Goal: Task Accomplishment & Management: Use online tool/utility

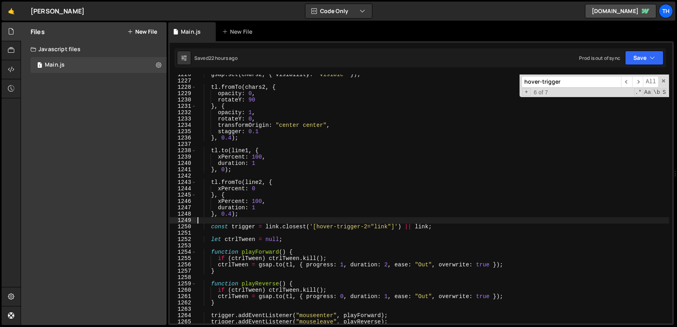
scroll to position [6330, 0]
click at [587, 78] on input "hover-trigger" at bounding box center [572, 82] width 100 height 12
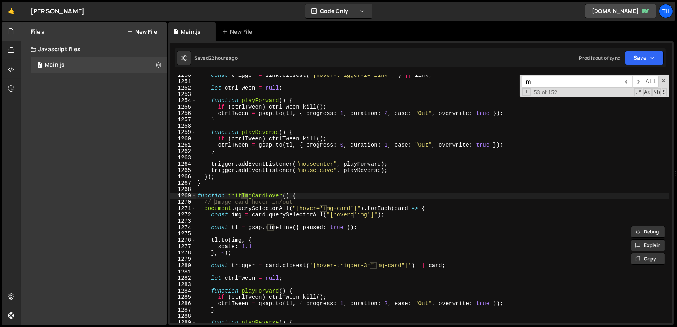
scroll to position [6454, 0]
type input "img"
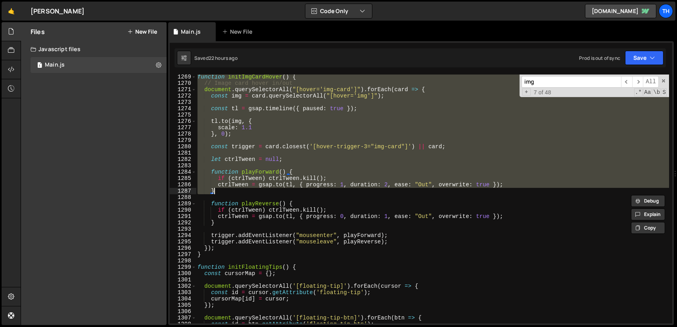
scroll to position [6550, 0]
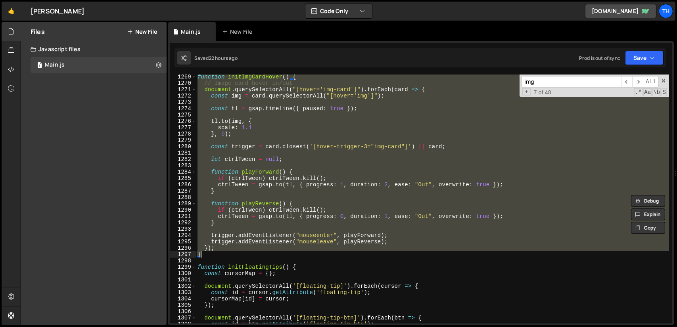
drag, startPoint x: 199, startPoint y: 196, endPoint x: 298, endPoint y: 254, distance: 114.9
click at [298, 254] on div "function initImgCardHover ( ) { // Image card hover in/out document . querySele…" at bounding box center [432, 205] width 473 height 262
type textarea "}); }"
click at [286, 165] on div "function initImgCardHover ( ) { // Image card hover in/out document . querySele…" at bounding box center [432, 199] width 473 height 249
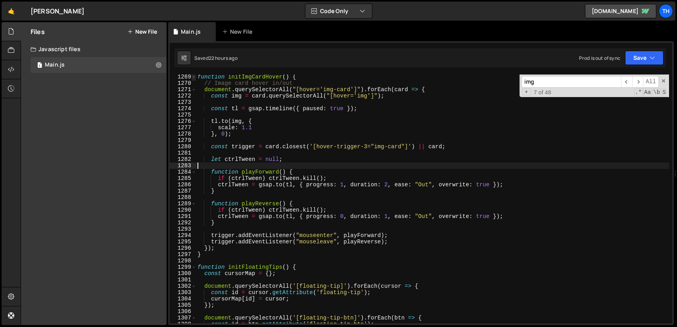
click at [195, 77] on span at bounding box center [194, 77] width 4 height 6
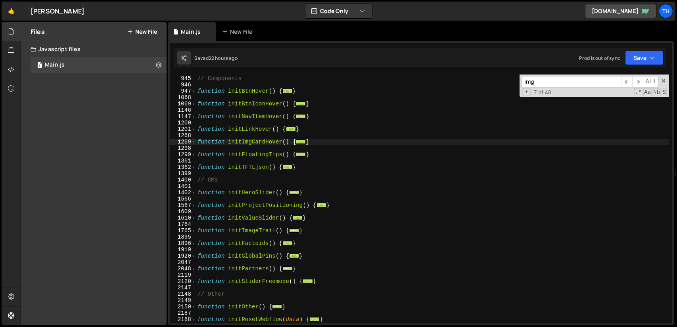
scroll to position [323, 0]
drag, startPoint x: 309, startPoint y: 142, endPoint x: 196, endPoint y: 143, distance: 113.9
click at [196, 143] on div "944 945 946 947 1068 1069 1146 1147 1200 1201 1268 1269 1298 1299 1361 1362 139…" at bounding box center [421, 199] width 503 height 249
type textarea "function initImgCardHover() { // Image card hover in/out"
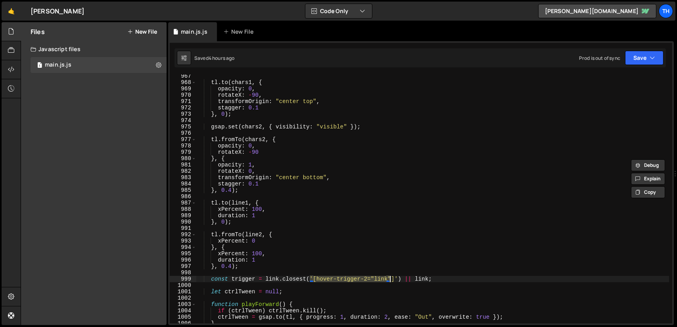
scroll to position [309, 0]
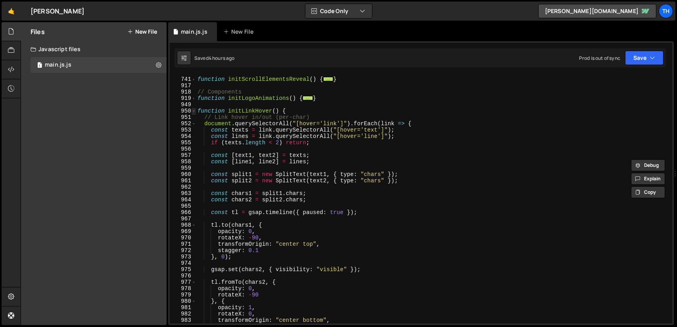
click at [195, 111] on span at bounding box center [194, 111] width 4 height 6
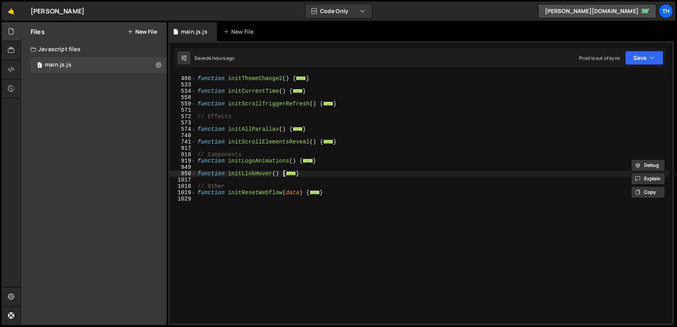
scroll to position [247, 0]
click at [316, 177] on div "function initThemeChange2 ( ) { ... } function initCurrentTime ( ) { ... } func…" at bounding box center [432, 200] width 473 height 262
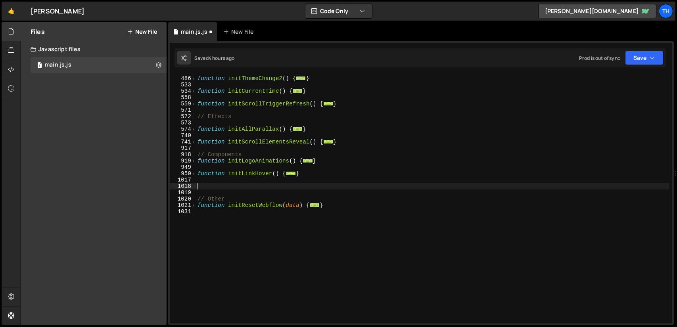
paste textarea "}"
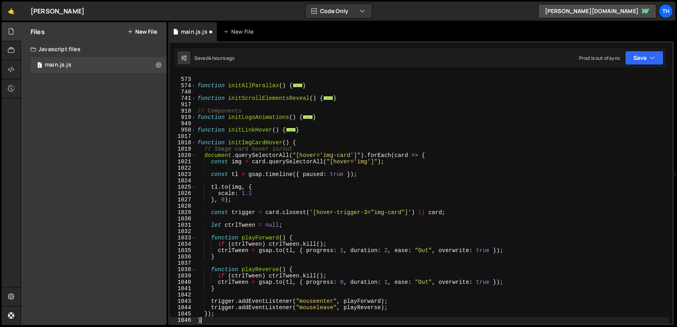
scroll to position [290, 0]
click at [640, 63] on button "Save" at bounding box center [644, 58] width 38 height 14
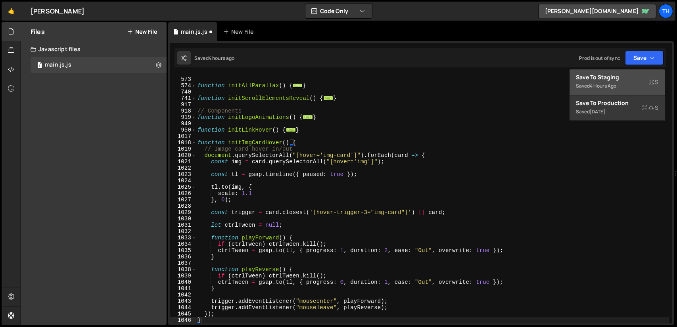
click at [613, 77] on div "Save to Staging S" at bounding box center [618, 77] width 83 height 8
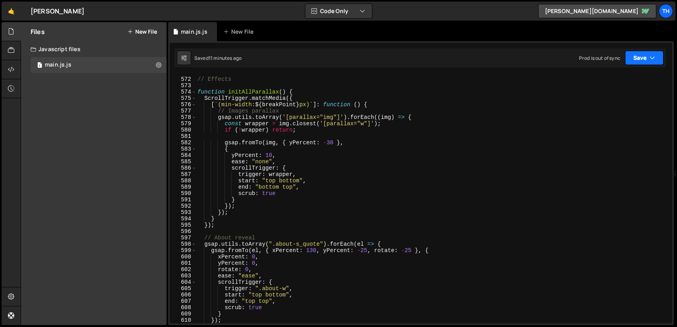
click at [647, 59] on button "Save" at bounding box center [644, 58] width 38 height 14
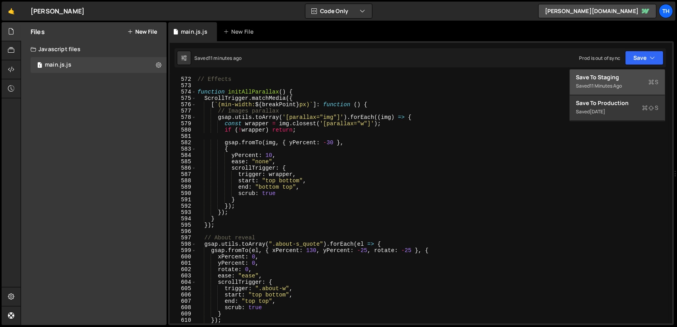
click at [621, 75] on div "Save to Staging S" at bounding box center [618, 77] width 83 height 8
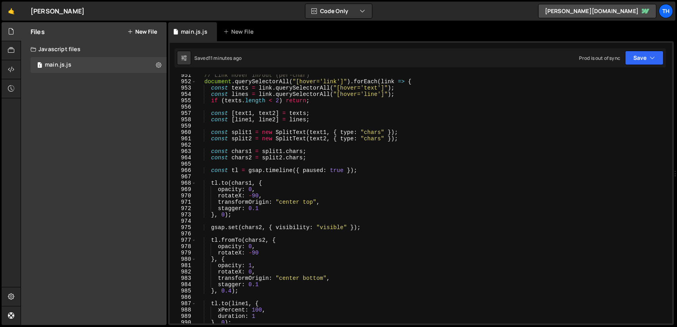
scroll to position [5945, 0]
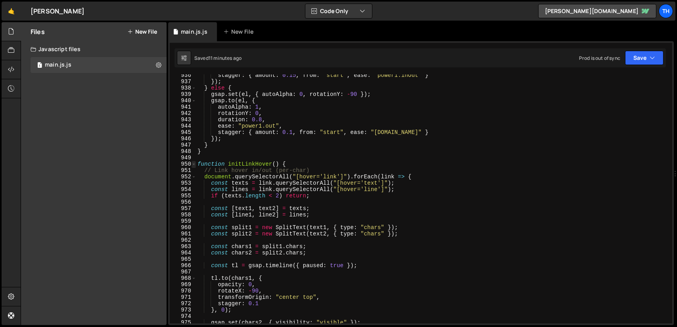
click at [196, 165] on span at bounding box center [194, 164] width 4 height 6
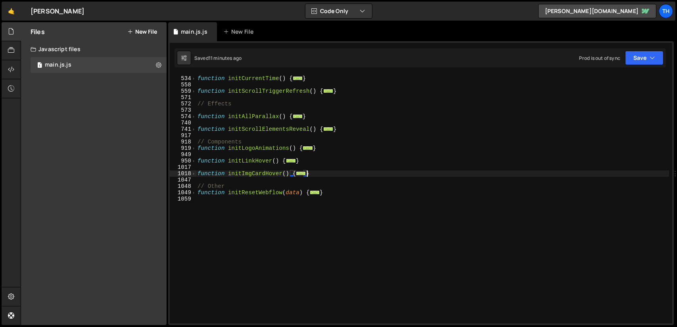
scroll to position [236, 0]
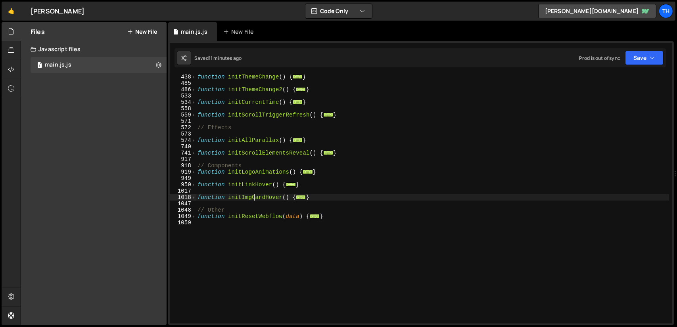
click at [255, 198] on div "function initThemeChange ( ) { ... } function initThemeChange2 ( ) { ... } func…" at bounding box center [432, 205] width 473 height 262
click at [288, 195] on div "function initThemeChange ( ) { ... } function initThemeChange2 ( ) { ... } func…" at bounding box center [432, 205] width 473 height 262
drag, startPoint x: 288, startPoint y: 197, endPoint x: 229, endPoint y: 199, distance: 59.9
click at [229, 199] on div "function initThemeChange ( ) { ... } function initThemeChange2 ( ) { ... } func…" at bounding box center [432, 205] width 473 height 262
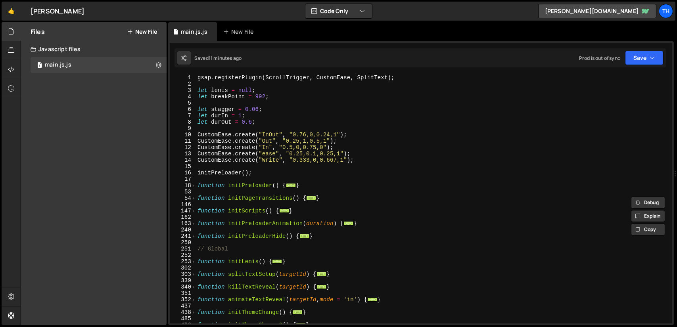
scroll to position [0, 0]
click at [195, 211] on span at bounding box center [194, 211] width 4 height 6
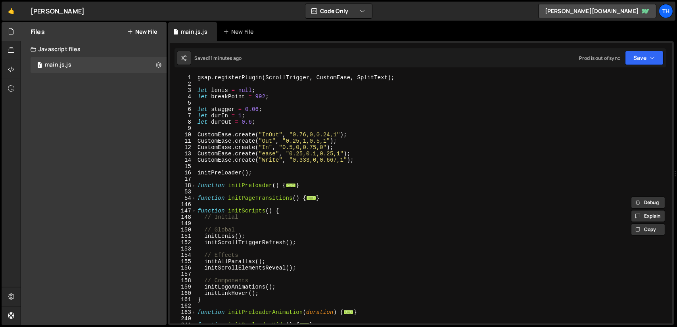
scroll to position [48, 0]
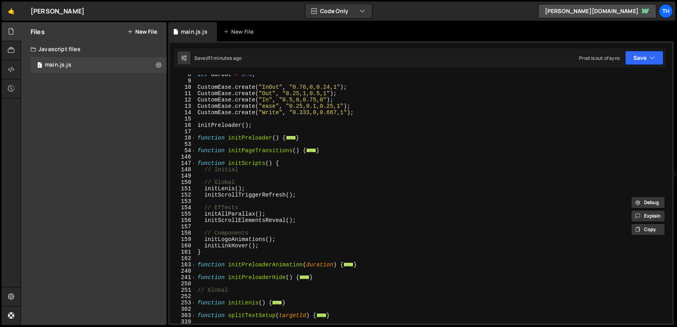
click at [263, 246] on div "let durOut = 0.6 ; CustomEase . create ( "InOut" , "0.76,0,0.24,1" ) ; CustomEa…" at bounding box center [432, 202] width 473 height 262
type textarea "initLinkHover();"
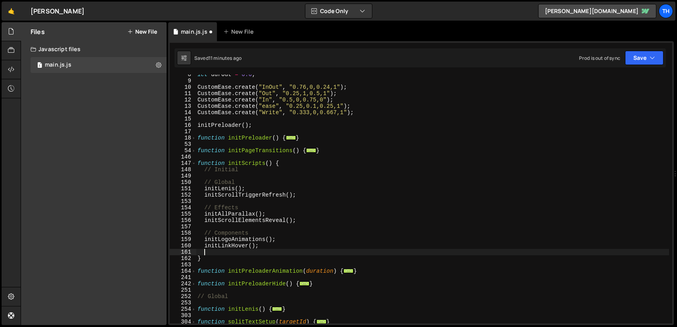
paste textarea "initImgCardHover()"
click at [636, 58] on button "Save" at bounding box center [644, 58] width 38 height 14
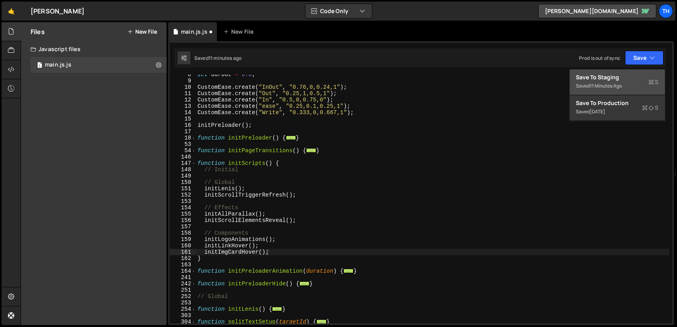
click at [609, 80] on div "Save to Staging S" at bounding box center [618, 77] width 83 height 8
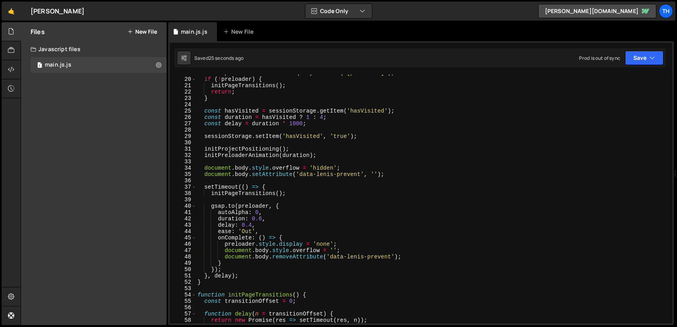
scroll to position [0, 0]
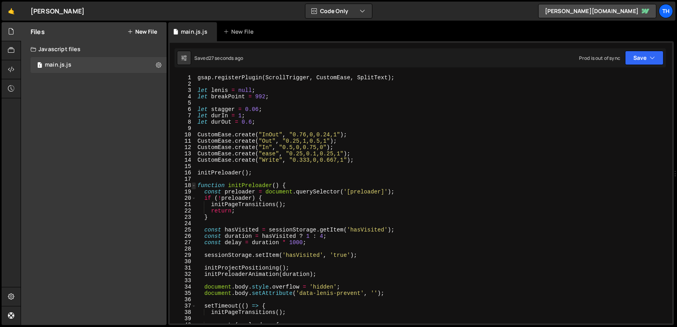
click at [195, 185] on span at bounding box center [194, 186] width 4 height 6
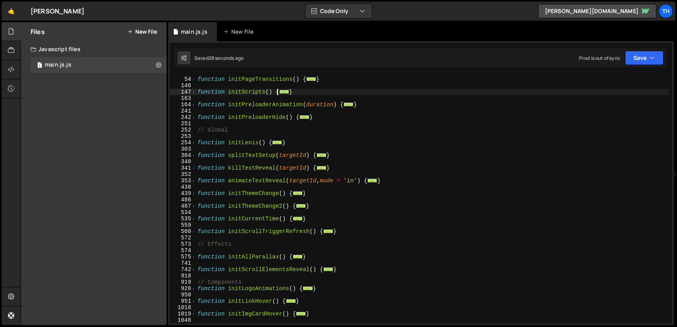
scroll to position [259, 0]
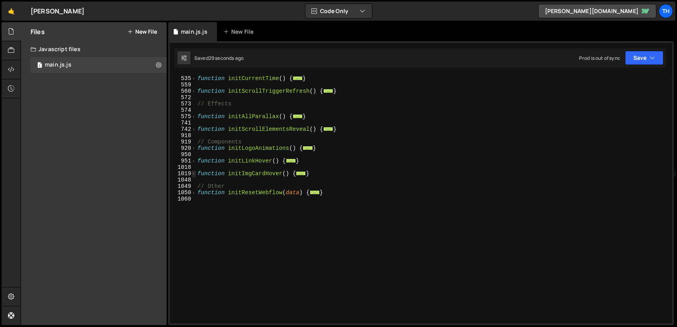
click at [194, 173] on span at bounding box center [194, 174] width 4 height 6
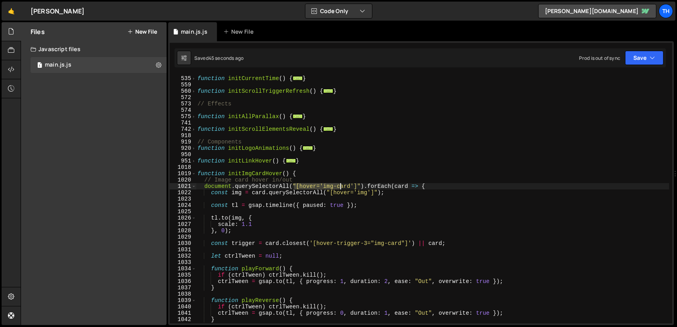
drag, startPoint x: 294, startPoint y: 185, endPoint x: 332, endPoint y: 185, distance: 38.1
click at [334, 185] on div "function initCurrentTime ( ) { ... } function initScrollTriggerRefresh ( ) { ..…" at bounding box center [432, 200] width 473 height 262
click at [306, 185] on div "function initCurrentTime ( ) { ... } function initScrollTriggerRefresh ( ) { ..…" at bounding box center [432, 199] width 473 height 249
click at [306, 185] on div "function initCurrentTime ( ) { ... } function initScrollTriggerRefresh ( ) { ..…" at bounding box center [432, 200] width 473 height 262
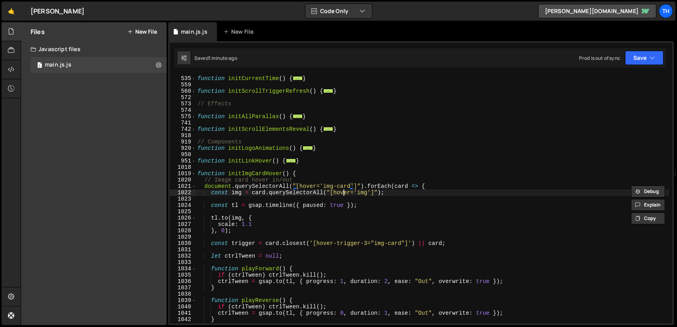
click at [344, 194] on div "function initCurrentTime ( ) { ... } function initScrollTriggerRefresh ( ) { ..…" at bounding box center [432, 200] width 473 height 262
click at [194, 174] on span at bounding box center [194, 174] width 4 height 6
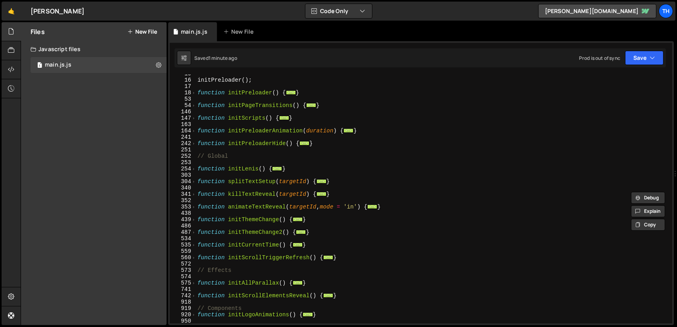
scroll to position [0, 0]
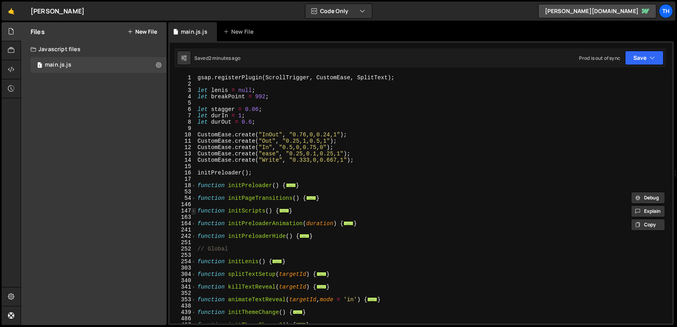
click at [194, 211] on span at bounding box center [194, 211] width 4 height 6
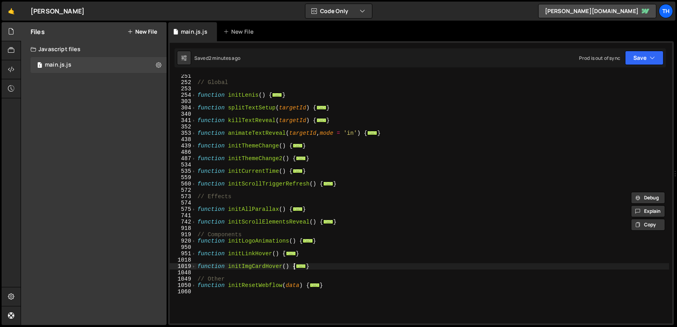
scroll to position [262, 0]
click at [195, 266] on span at bounding box center [194, 266] width 4 height 6
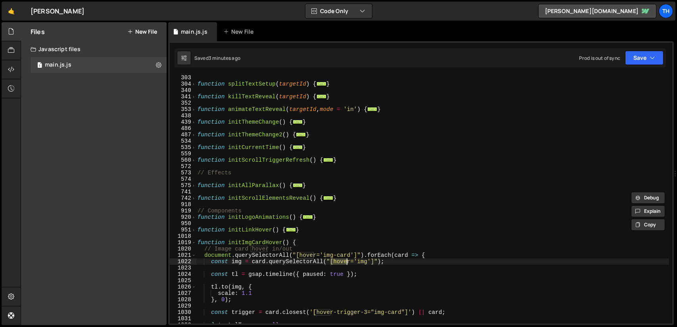
scroll to position [357, 0]
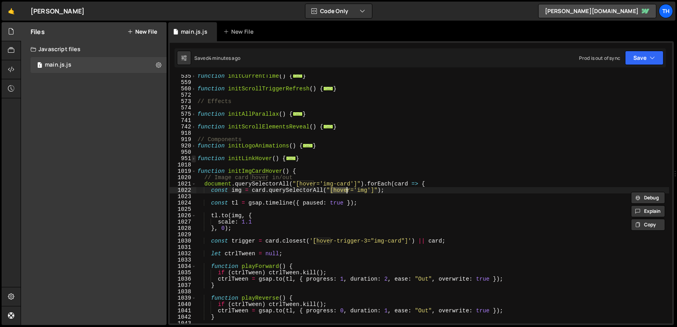
click at [195, 159] on span at bounding box center [194, 159] width 4 height 6
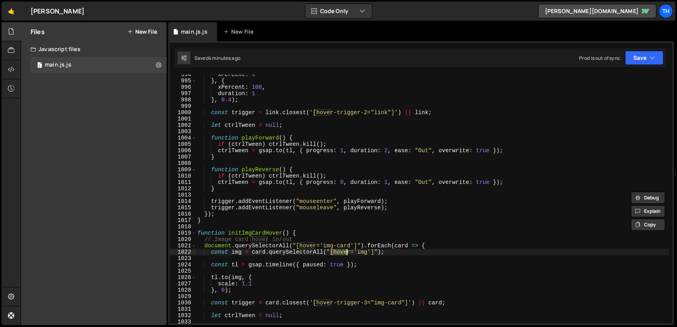
scroll to position [667, 0]
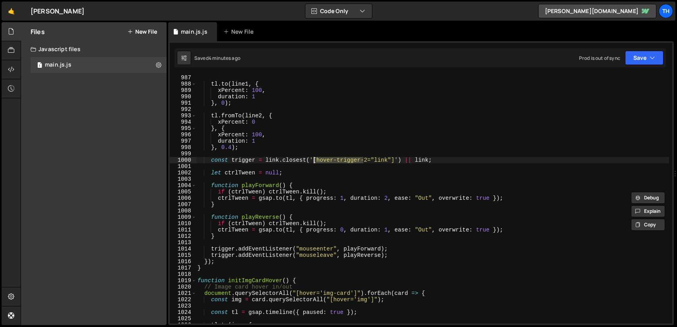
drag, startPoint x: 365, startPoint y: 159, endPoint x: 315, endPoint y: 159, distance: 50.0
click at [315, 159] on div "tl . to ( line1 , { xPercent : 100 , duration : 1 } , 0 ) ; tl . fromTo ( line2…" at bounding box center [432, 206] width 473 height 262
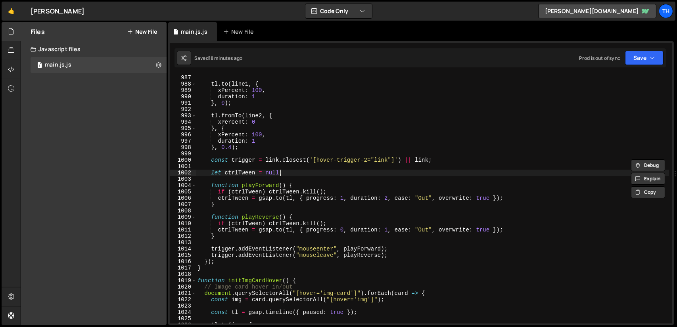
click at [297, 173] on div "tl . to ( line1 , { xPercent : 100 , duration : 1 } , 0 ) ; tl . fromTo ( line2…" at bounding box center [432, 206] width 473 height 262
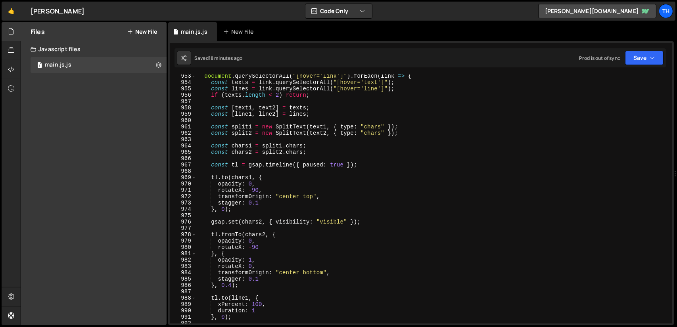
scroll to position [405, 0]
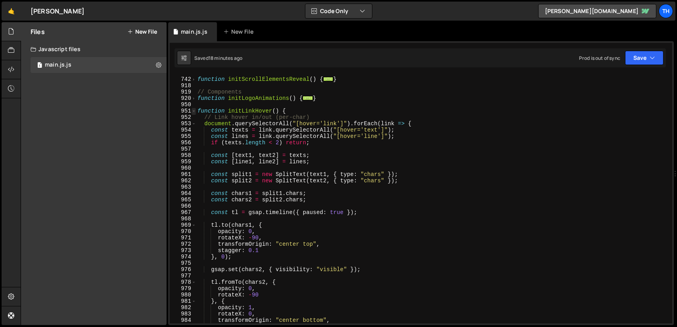
click at [194, 111] on span at bounding box center [194, 111] width 4 height 6
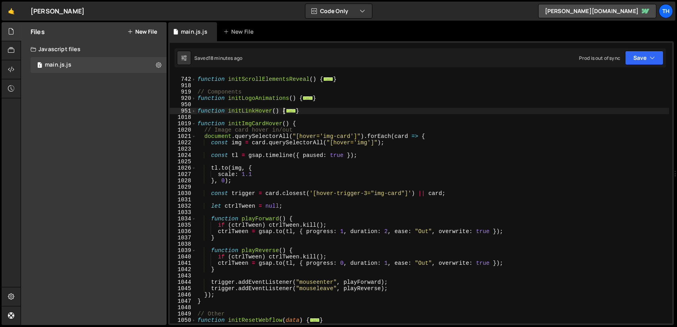
scroll to position [381, 0]
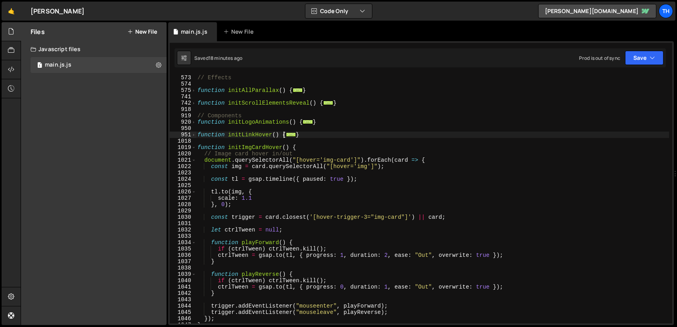
click at [250, 199] on div "// Effects function initAllParallax ( ) { ... } function initScrollElementsReve…" at bounding box center [432, 206] width 473 height 262
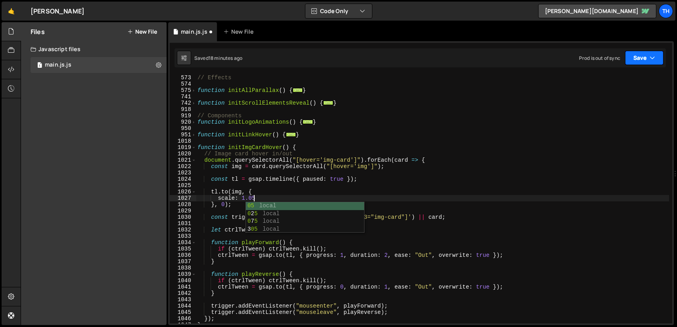
click at [660, 55] on button "Save" at bounding box center [644, 58] width 38 height 14
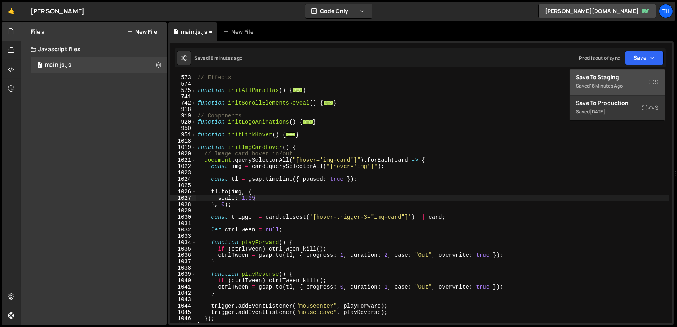
click at [622, 76] on div "Save to Staging S" at bounding box center [618, 77] width 83 height 8
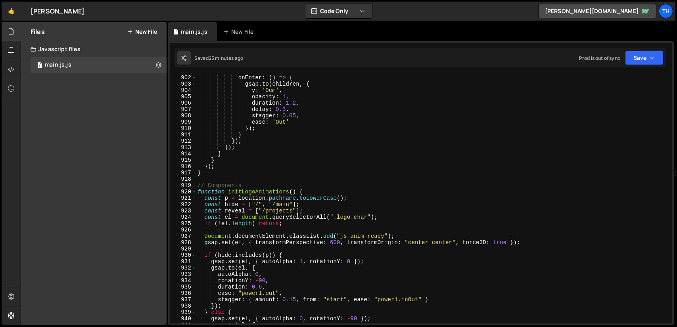
scroll to position [5750, 0]
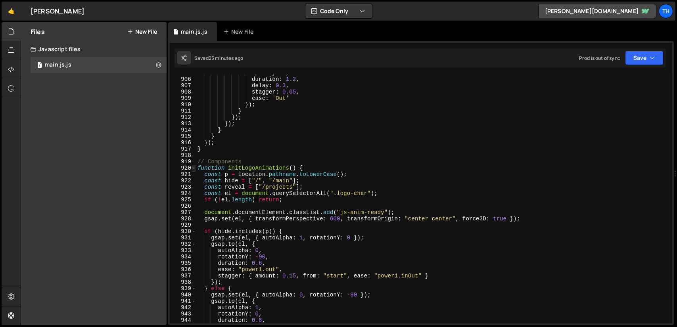
click at [195, 168] on span at bounding box center [194, 168] width 4 height 6
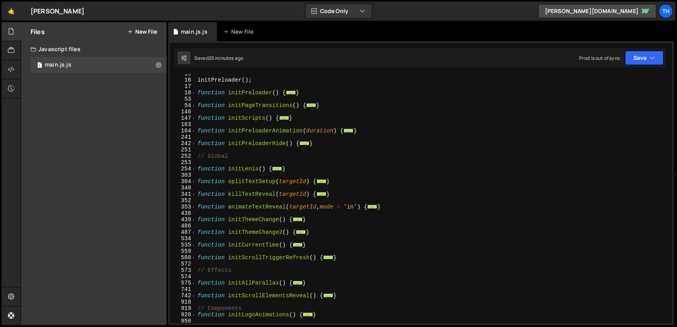
scroll to position [0, 0]
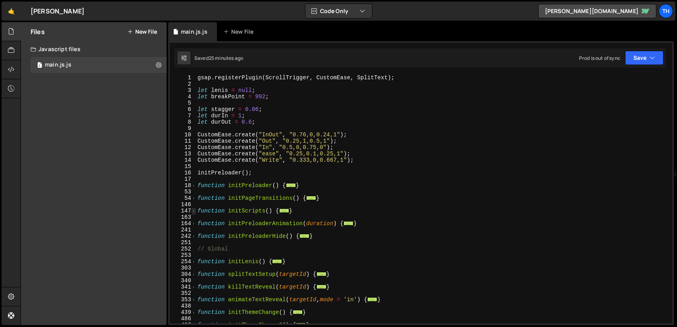
click at [195, 211] on span at bounding box center [194, 211] width 4 height 6
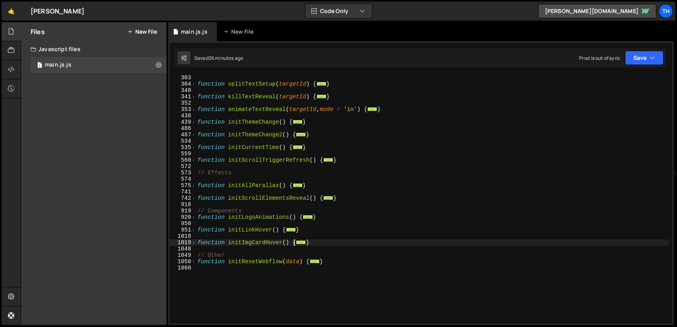
scroll to position [309, 0]
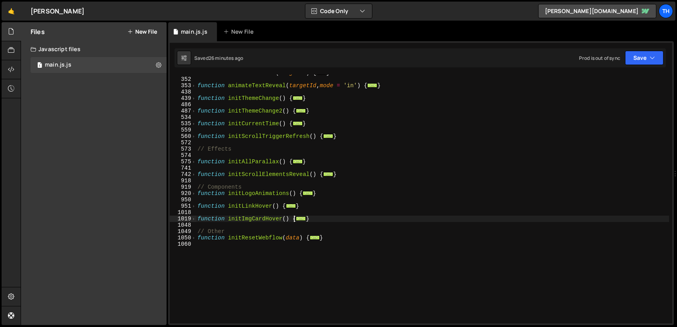
click at [347, 175] on div "function killTextReveal ( targetId ) { ... } function animateTextReveal ( targe…" at bounding box center [432, 201] width 473 height 262
type textarea "}"
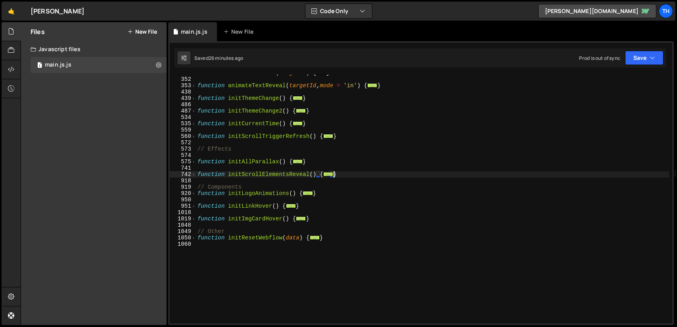
scroll to position [0, 0]
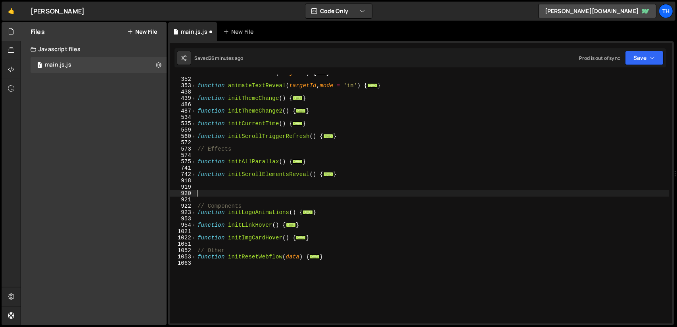
click at [342, 136] on div "function killTextReveal ( targetId ) { ... } function animateTextReveal ( targe…" at bounding box center [432, 201] width 473 height 262
type textarea "}"
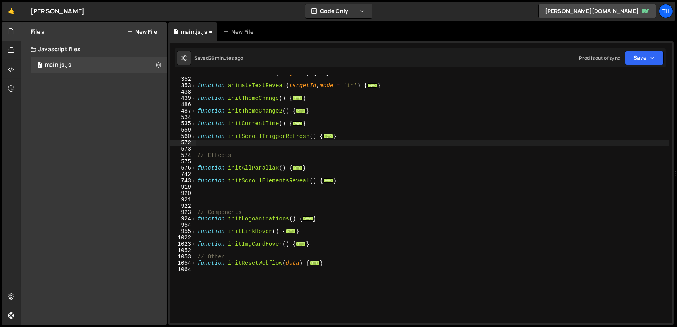
click at [333, 248] on div "function killTextReveal ( targetId ) { ... } function animateTextReveal ( targe…" at bounding box center [432, 201] width 473 height 262
click at [222, 144] on div "function killTextReveal ( targetId ) { ... } function animateTextReveal ( targe…" at bounding box center [432, 201] width 473 height 262
click at [222, 150] on div "function killTextReveal ( targetId ) { ... } function animateTextReveal ( targe…" at bounding box center [432, 201] width 473 height 262
click at [215, 200] on div "function killTextReveal ( targetId ) { ... } function animateTextReveal ( targe…" at bounding box center [432, 201] width 473 height 262
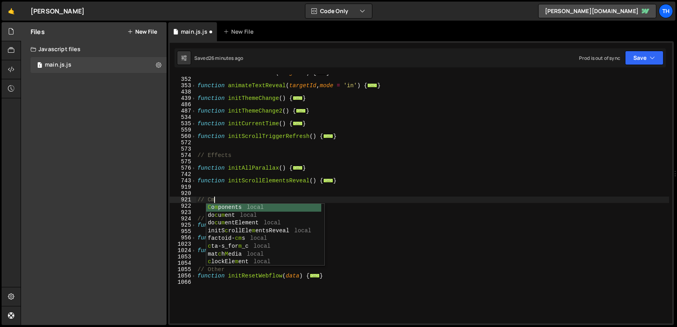
scroll to position [0, 1]
type textarea "// CMS"
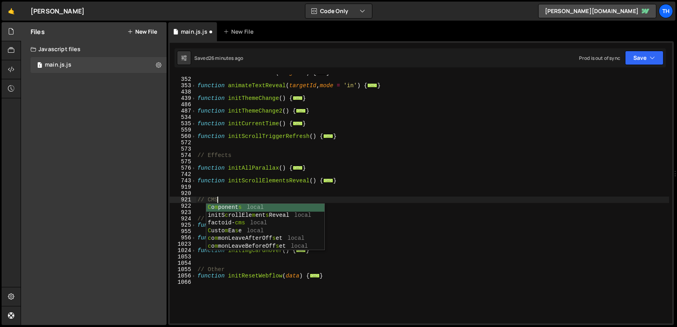
click at [230, 189] on div "function killTextReveal ( targetId ) { ... } function animateTextReveal ( targe…" at bounding box center [432, 201] width 473 height 262
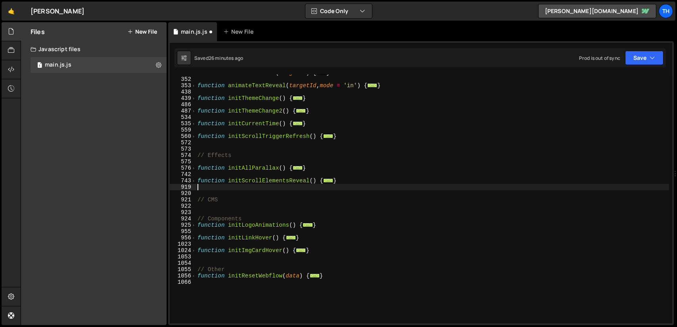
scroll to position [0, 0]
click at [204, 209] on div "function killTextReveal ( targetId ) { ... } function animateTextReveal ( targe…" at bounding box center [432, 201] width 473 height 262
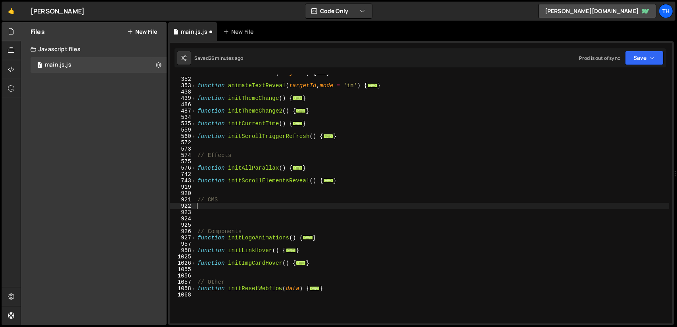
paste textarea "}"
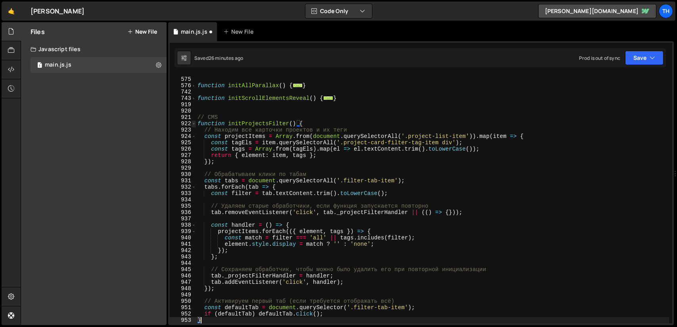
click at [193, 124] on span at bounding box center [194, 124] width 4 height 6
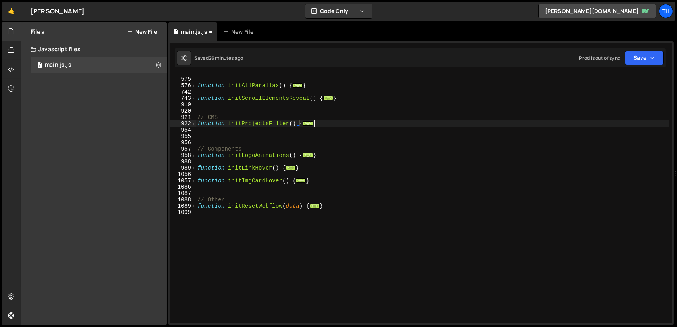
click at [254, 123] on div "// Effects function initAllParallax ( ) { ... } function initScrollElementsReve…" at bounding box center [432, 201] width 473 height 262
drag, startPoint x: 294, startPoint y: 121, endPoint x: 228, endPoint y: 122, distance: 66.3
click at [228, 122] on div "// Effects function initAllParallax ( ) { ... } function initScrollElementsReve…" at bounding box center [432, 201] width 473 height 262
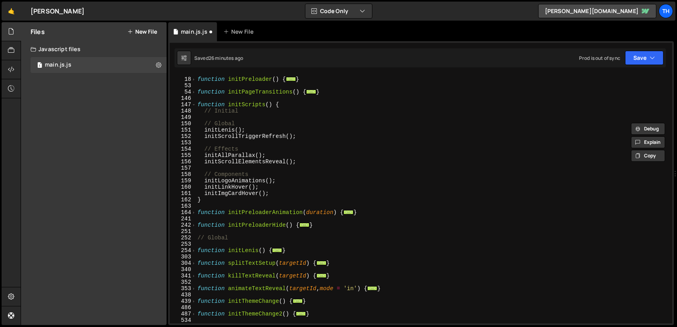
scroll to position [106, 0]
click at [306, 159] on div "function initPreloader ( ) { ... } function initPageTransitions ( ) { ... } fun…" at bounding box center [432, 201] width 473 height 262
type textarea "initScrollElementsReveal();"
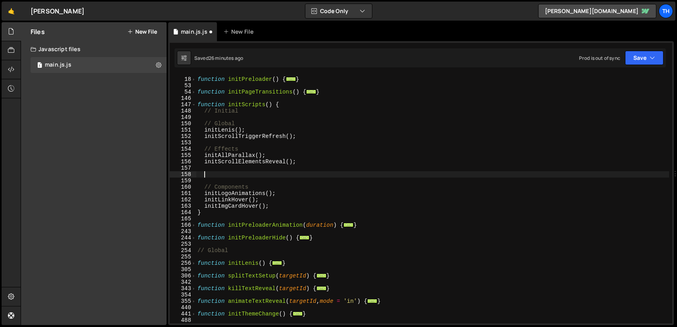
scroll to position [0, 0]
type textarea "// CMS"
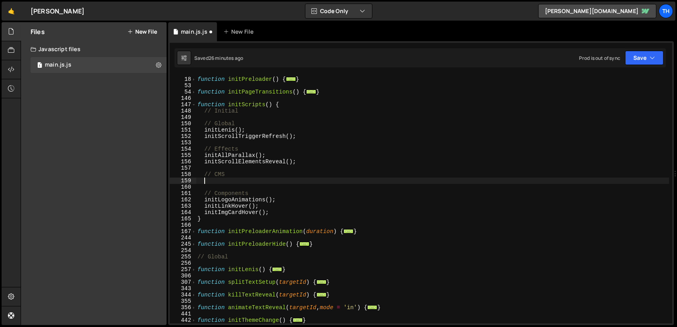
paste textarea "initProjectsFilter()"
click at [636, 60] on button "Save" at bounding box center [644, 58] width 38 height 14
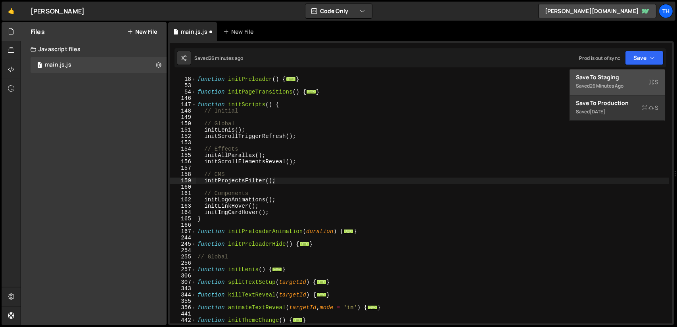
click at [624, 79] on div "Save to Staging S" at bounding box center [618, 77] width 83 height 8
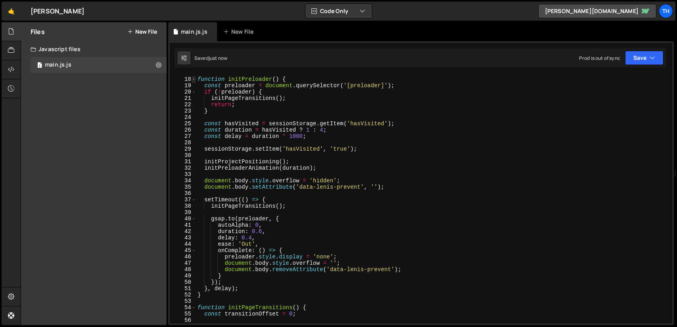
click at [195, 80] on span at bounding box center [194, 79] width 4 height 6
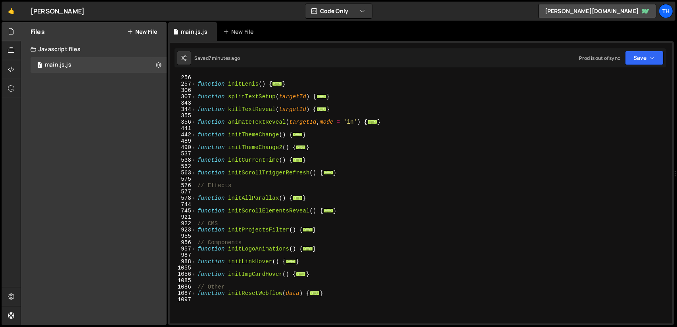
scroll to position [202, 0]
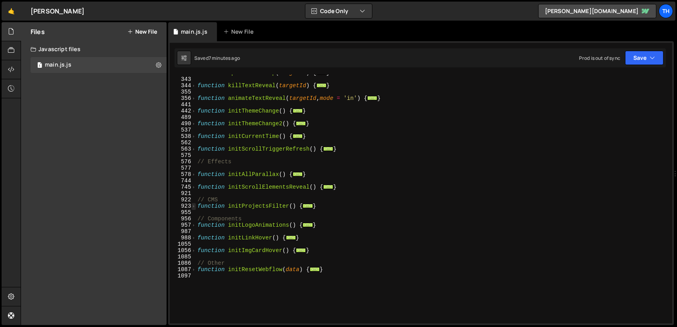
click at [193, 207] on span at bounding box center [194, 206] width 4 height 6
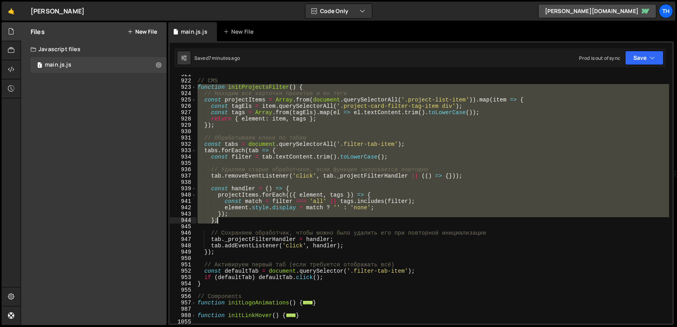
scroll to position [344, 0]
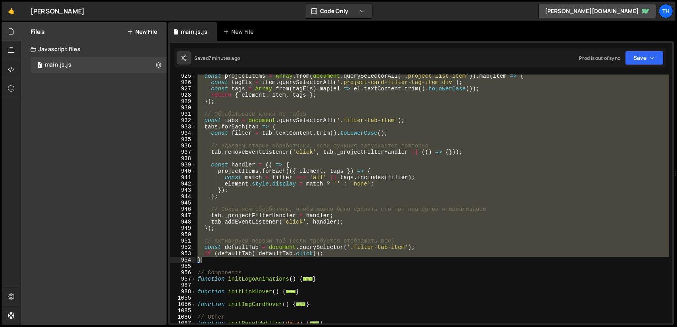
drag, startPoint x: 198, startPoint y: 206, endPoint x: 271, endPoint y: 247, distance: 83.3
click at [272, 259] on div "const projectItems = Array . from ( document . querySelectorAll ( '.project-lis…" at bounding box center [432, 204] width 473 height 262
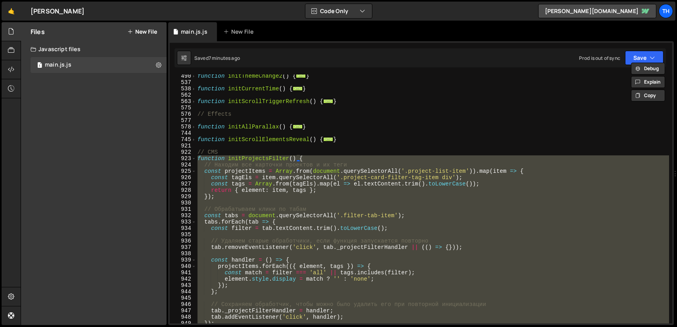
paste textarea
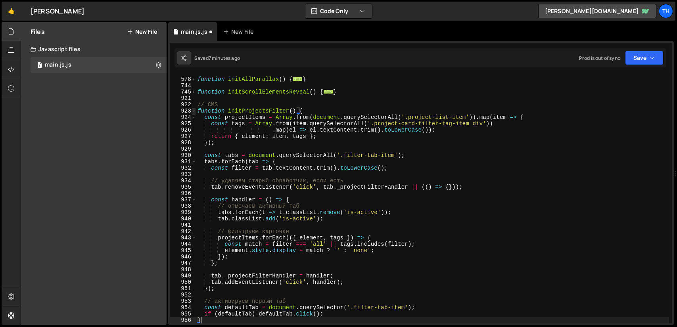
click at [195, 111] on span at bounding box center [194, 111] width 4 height 6
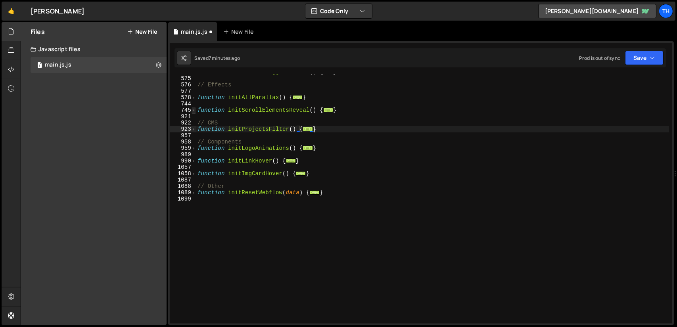
scroll to position [279, 0]
click at [252, 129] on div "function initScrollTriggerRefresh ( ) { ... } // Effects function initAllParall…" at bounding box center [432, 200] width 473 height 262
type textarea "function initProjectsFilter() {"
click at [252, 129] on div "function initScrollTriggerRefresh ( ) { ... } // Effects function initAllParall…" at bounding box center [432, 200] width 473 height 262
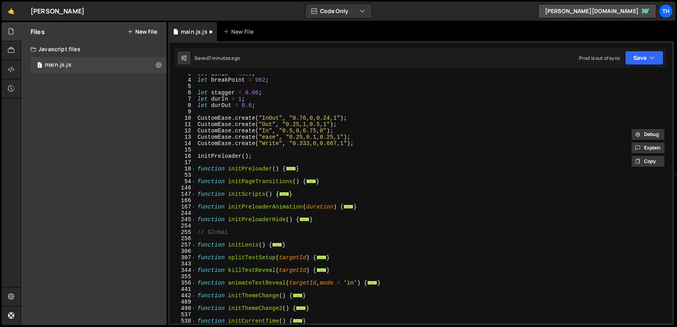
scroll to position [17, 0]
click at [194, 194] on span at bounding box center [194, 194] width 4 height 6
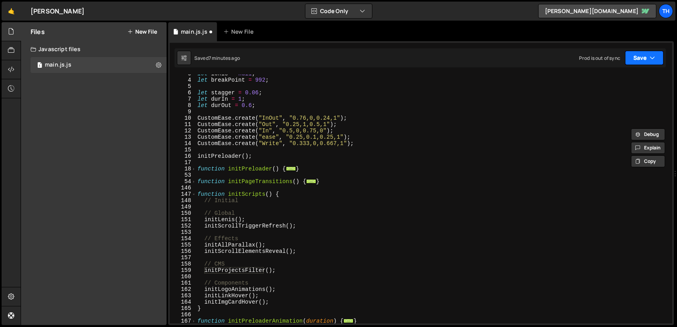
click at [644, 54] on button "Save" at bounding box center [644, 58] width 38 height 14
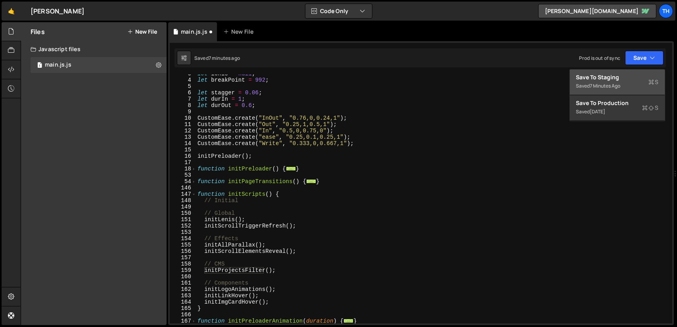
click at [617, 79] on div "Save to Staging S" at bounding box center [618, 77] width 83 height 8
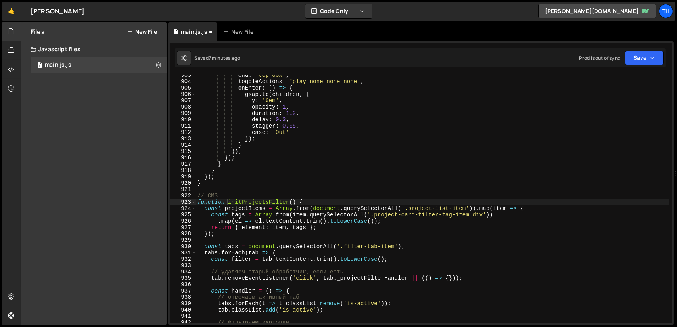
scroll to position [5735, 0]
